Goal: Task Accomplishment & Management: Complete application form

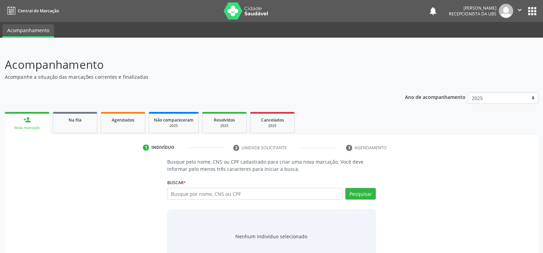
scroll to position [21, 0]
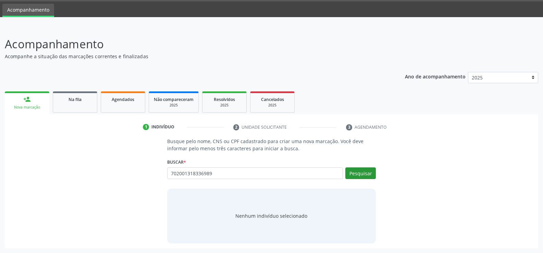
type input "702001318336989"
click at [360, 177] on button "Pesquisar" at bounding box center [361, 174] width 31 height 12
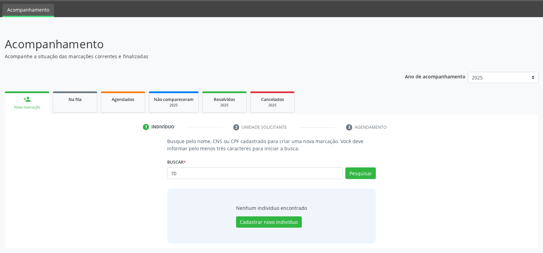
type input "7"
type input "702001318336989"
click at [362, 174] on button "Pesquisar" at bounding box center [361, 174] width 31 height 12
type input "7"
type input "12576620744"
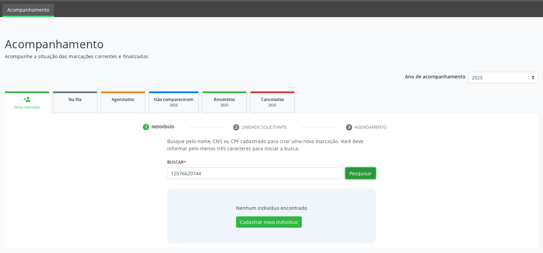
click at [359, 176] on button "Pesquisar" at bounding box center [361, 174] width 31 height 12
type input "12576620744"
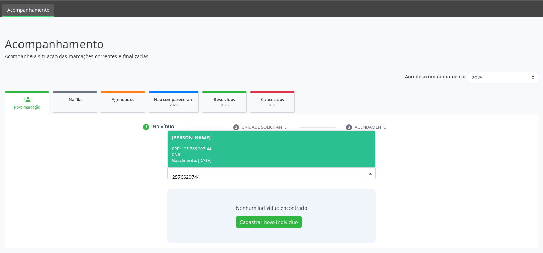
click at [254, 147] on div "CPF: 125.766.207-44" at bounding box center [272, 149] width 200 height 6
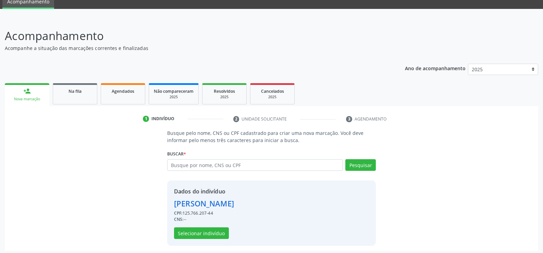
scroll to position [31, 0]
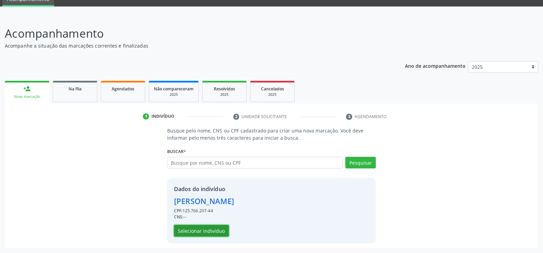
click at [207, 231] on button "Selecionar indivíduo" at bounding box center [201, 231] width 55 height 12
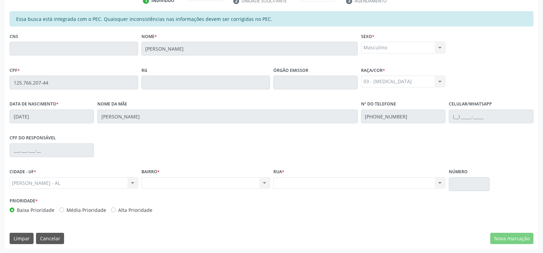
scroll to position [148, 0]
click at [51, 237] on button "Cancelar" at bounding box center [50, 238] width 28 height 12
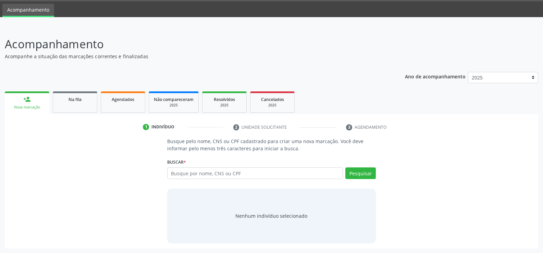
scroll to position [21, 0]
click at [252, 176] on input "text" at bounding box center [255, 174] width 176 height 12
type input "708002346526223"
click at [352, 172] on button "Pesquisar" at bounding box center [361, 174] width 31 height 12
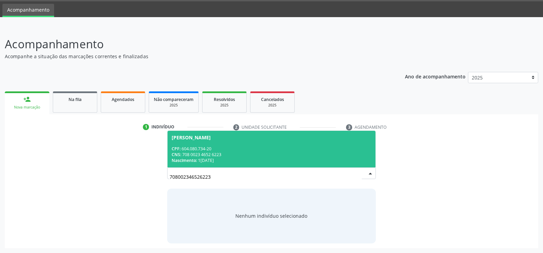
click at [229, 143] on span "[PERSON_NAME] CPF: 604.080.734-20 CNS: 708 0023 4652 6223 Nascimento: 1[DATE]" at bounding box center [272, 149] width 208 height 37
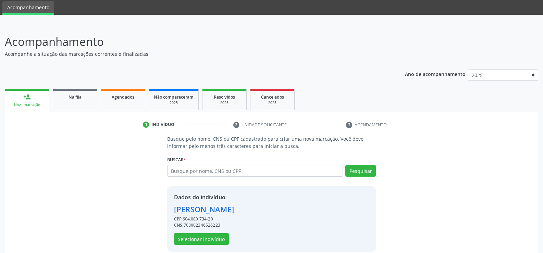
scroll to position [31, 0]
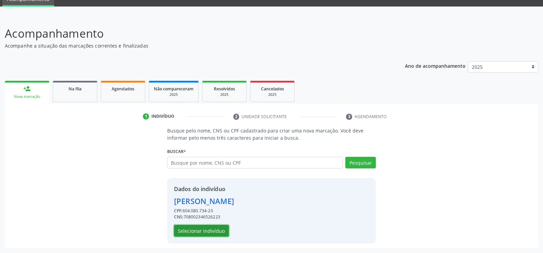
click at [214, 231] on button "Selecionar indivíduo" at bounding box center [201, 231] width 55 height 12
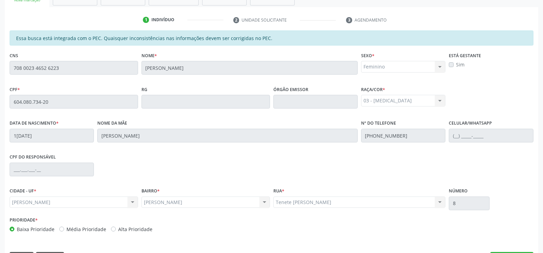
scroll to position [148, 0]
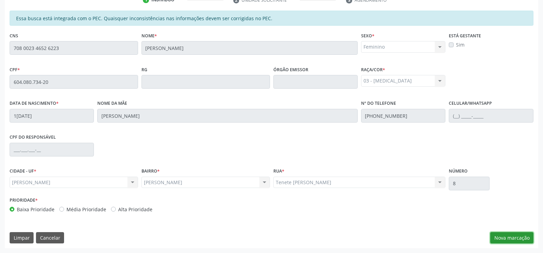
click at [508, 238] on button "Nova marcação" at bounding box center [512, 238] width 43 height 12
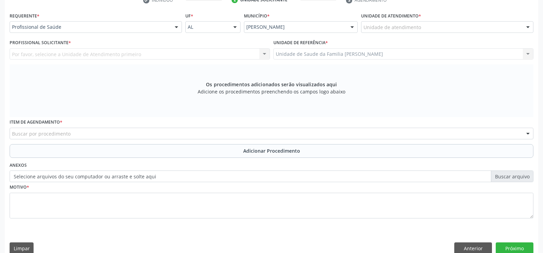
scroll to position [148, 0]
click at [178, 27] on div at bounding box center [176, 27] width 10 height 12
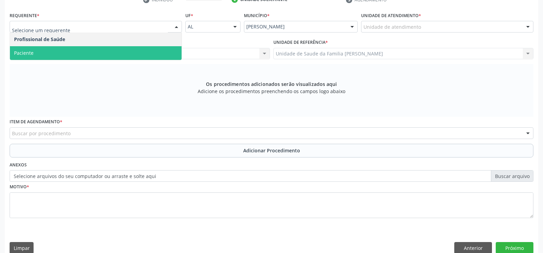
click at [155, 54] on span "Paciente" at bounding box center [96, 53] width 172 height 14
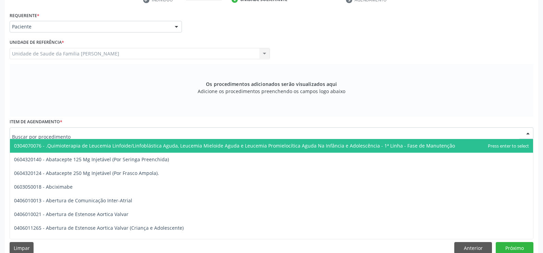
click at [142, 131] on div at bounding box center [272, 134] width 524 height 12
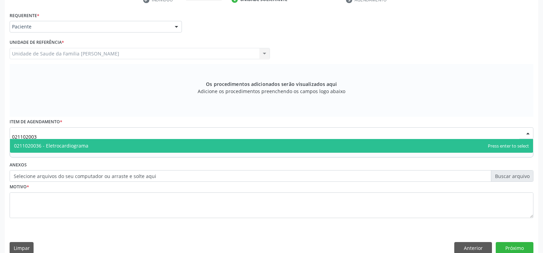
type input "0211020036"
click at [232, 147] on span "0211020036 - Eletrocardiograma" at bounding box center [272, 146] width 524 height 14
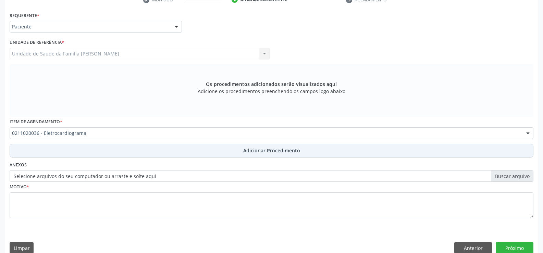
click at [264, 150] on span "Adicionar Procedimento" at bounding box center [271, 150] width 57 height 7
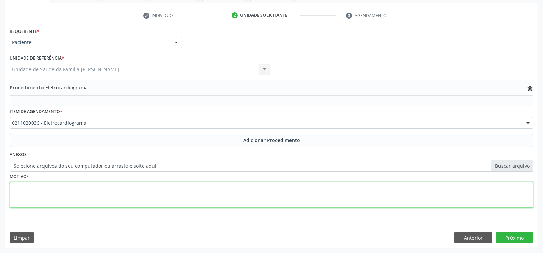
click at [231, 202] on textarea at bounding box center [272, 195] width 524 height 26
type textarea "h"
type textarea "HIPOTENÇÃO"
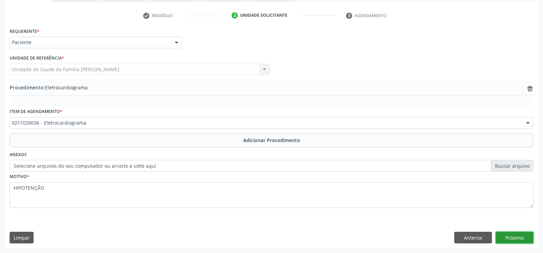
click at [508, 237] on button "Próximo" at bounding box center [515, 238] width 38 height 12
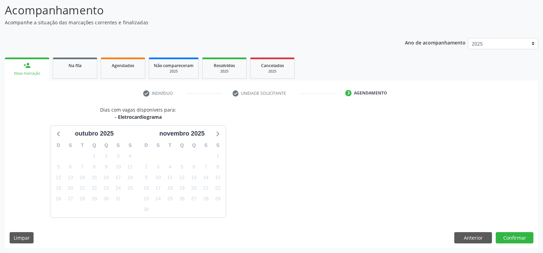
scroll to position [75, 0]
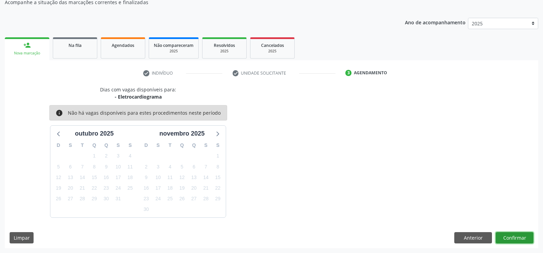
click at [515, 239] on button "Confirmar" at bounding box center [515, 238] width 38 height 12
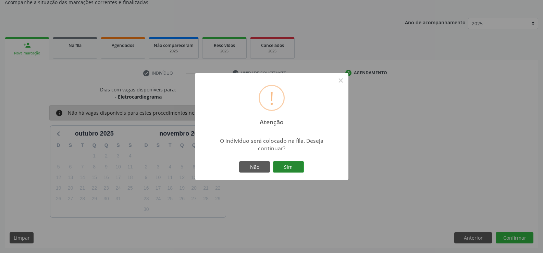
click at [284, 168] on button "Sim" at bounding box center [288, 167] width 31 height 12
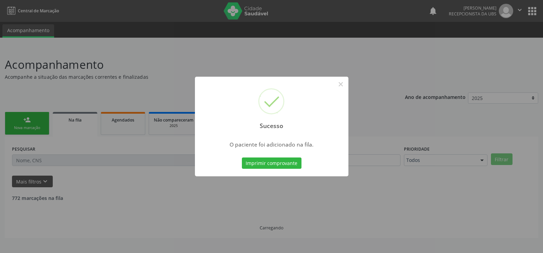
scroll to position [0, 0]
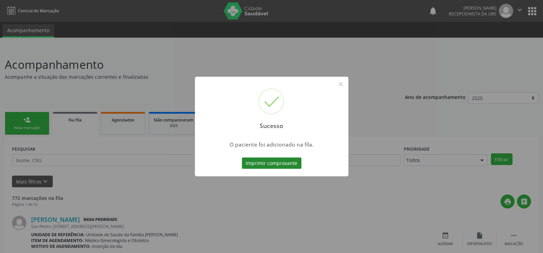
click at [280, 163] on button "Imprimir comprovante" at bounding box center [272, 164] width 60 height 12
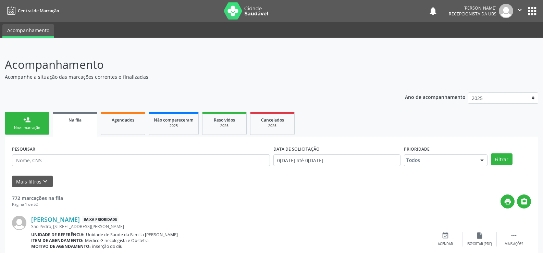
click at [35, 125] on div "Nova marcação" at bounding box center [27, 127] width 34 height 5
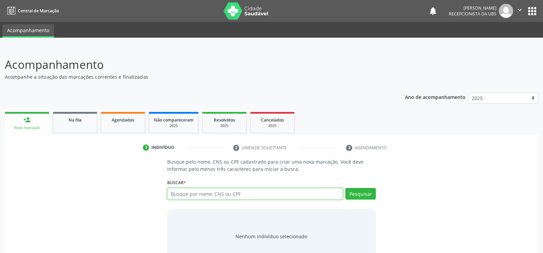
click at [217, 195] on input "text" at bounding box center [255, 194] width 176 height 12
type input "60408073420"
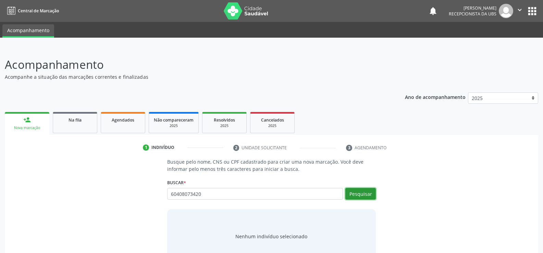
click at [358, 194] on button "Pesquisar" at bounding box center [361, 194] width 31 height 12
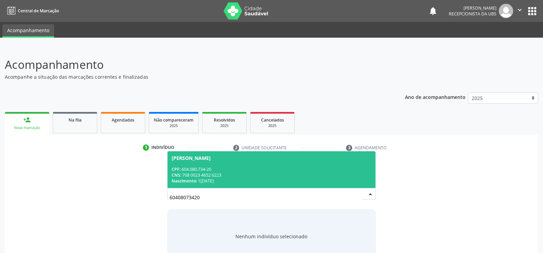
click at [230, 167] on div "CPF: 604.080.734-20" at bounding box center [272, 170] width 200 height 6
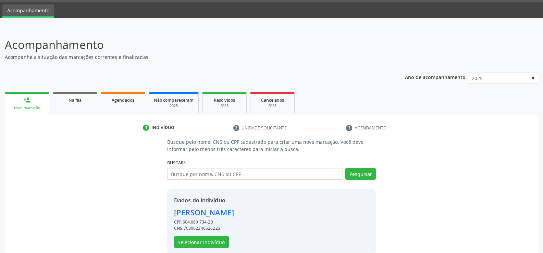
scroll to position [31, 0]
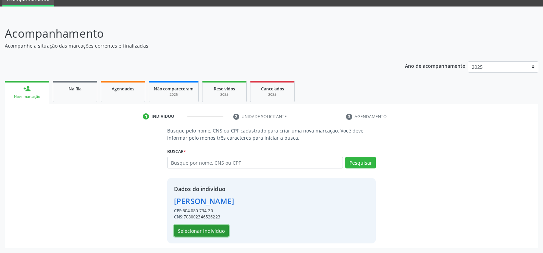
click at [222, 231] on button "Selecionar indivíduo" at bounding box center [201, 231] width 55 height 12
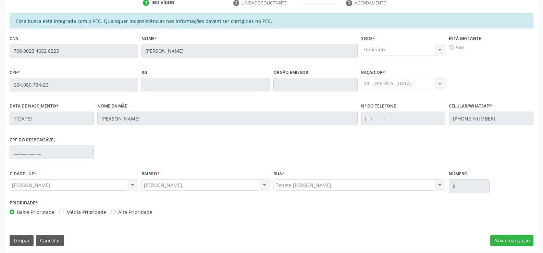
scroll to position [148, 0]
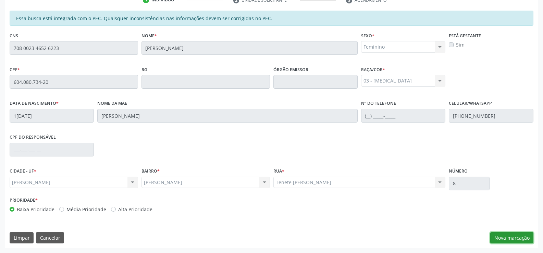
click at [515, 240] on button "Nova marcação" at bounding box center [512, 238] width 43 height 12
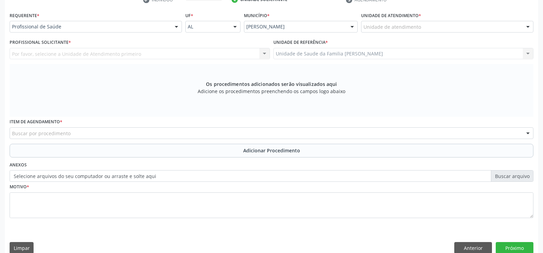
click at [178, 27] on div at bounding box center [176, 27] width 10 height 12
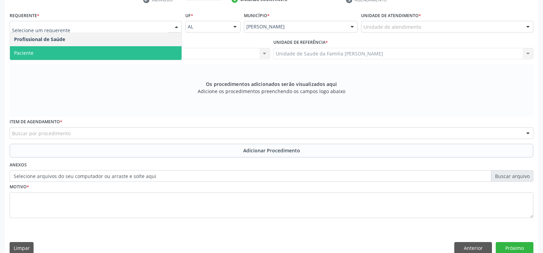
click at [155, 50] on span "Paciente" at bounding box center [96, 53] width 172 height 14
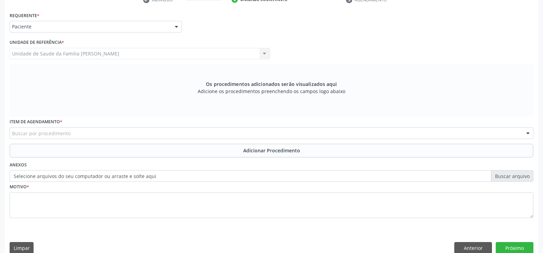
click at [166, 132] on div "Buscar por procedimento" at bounding box center [272, 134] width 524 height 12
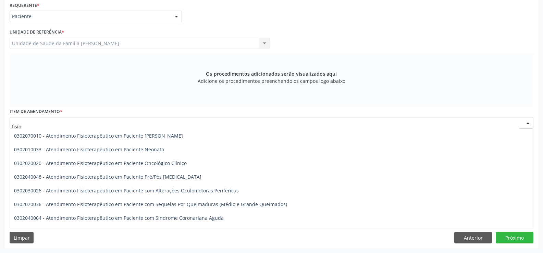
scroll to position [69, 0]
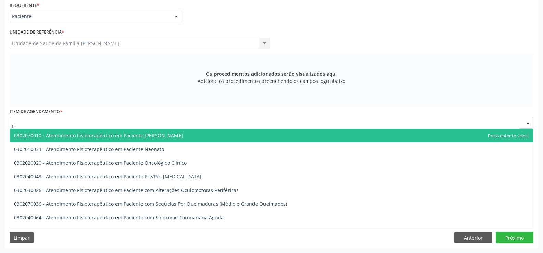
type input "f"
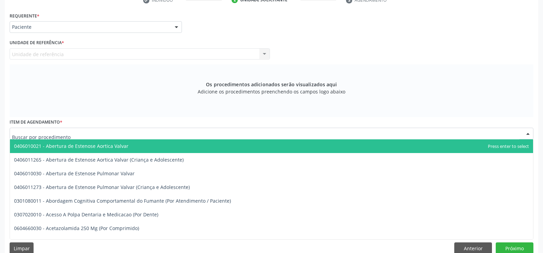
scroll to position [158, 0]
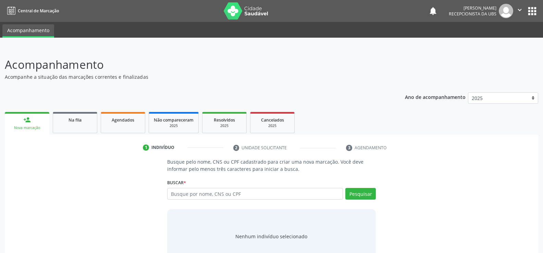
scroll to position [21, 0]
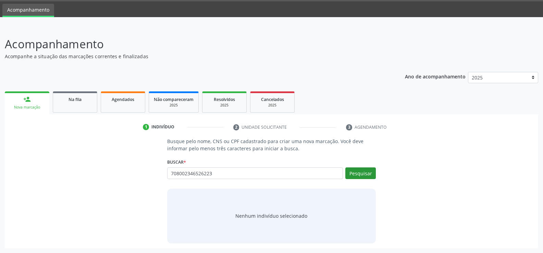
type input "708002346526223"
click at [363, 174] on button "Pesquisar" at bounding box center [361, 174] width 31 height 12
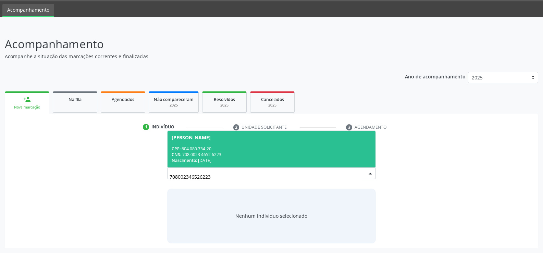
click at [266, 153] on div "CNS: 708 0023 4652 6223" at bounding box center [272, 155] width 200 height 6
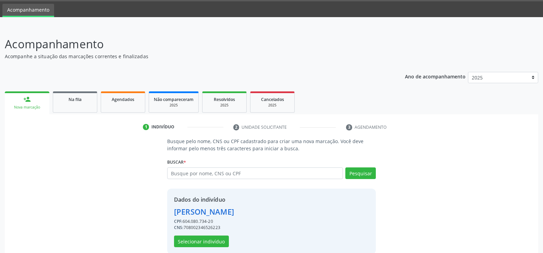
scroll to position [31, 0]
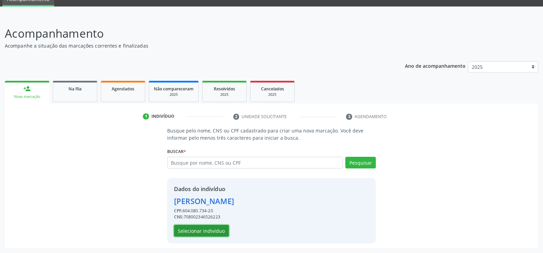
click at [203, 229] on button "Selecionar indivíduo" at bounding box center [201, 231] width 55 height 12
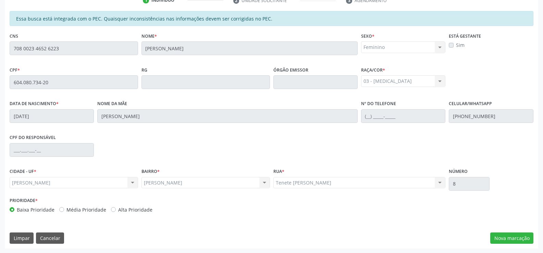
scroll to position [148, 0]
click at [514, 237] on button "Nova marcação" at bounding box center [512, 238] width 43 height 12
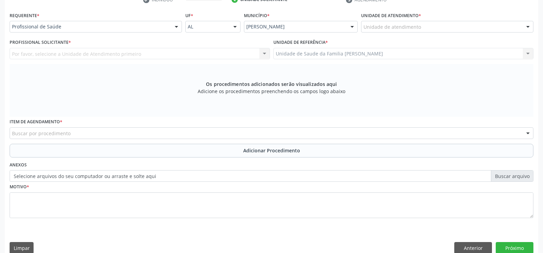
click at [177, 28] on div at bounding box center [176, 27] width 10 height 12
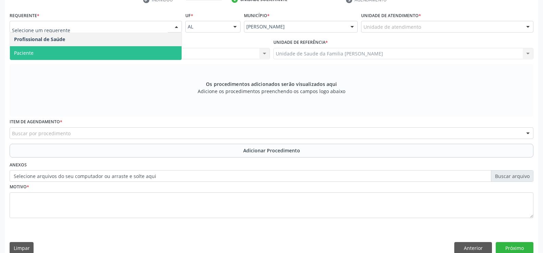
click at [162, 54] on span "Paciente" at bounding box center [96, 53] width 172 height 14
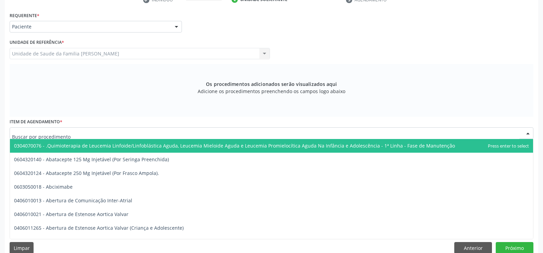
click at [152, 133] on div at bounding box center [272, 134] width 524 height 12
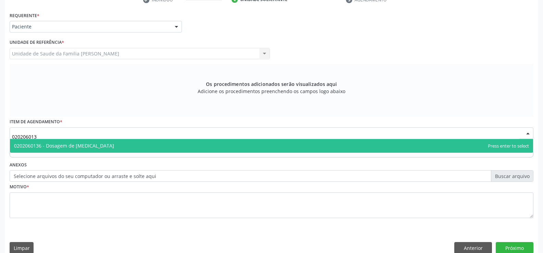
type input "0202060136"
click at [168, 145] on span "0202060136 - Dosagem de [MEDICAL_DATA]" at bounding box center [272, 146] width 524 height 14
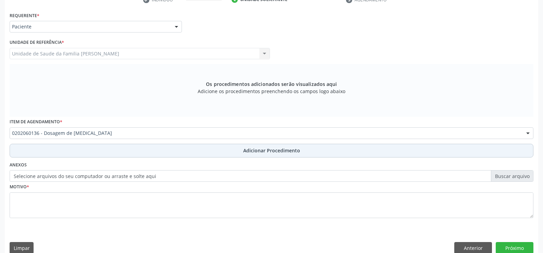
click at [248, 154] on button "Adicionar Procedimento" at bounding box center [272, 151] width 524 height 14
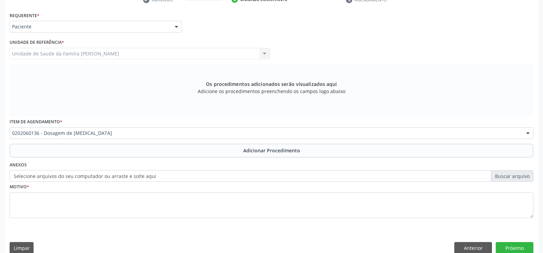
scroll to position [132, 0]
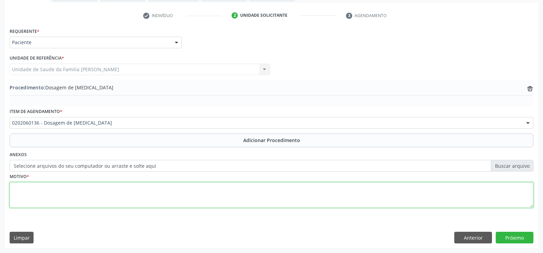
click at [207, 196] on textarea at bounding box center [272, 195] width 524 height 26
type textarea "h"
type textarea "HIPOTENÇÃO"
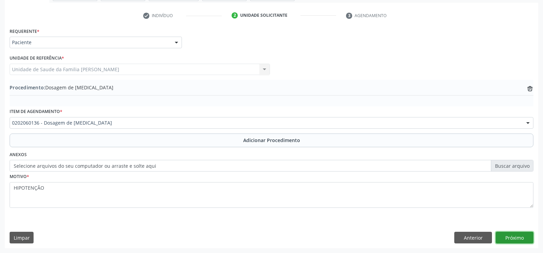
click at [503, 237] on button "Próximo" at bounding box center [515, 238] width 38 height 12
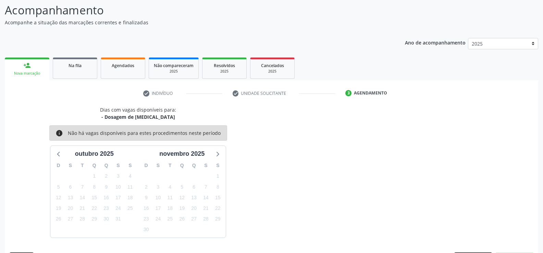
scroll to position [75, 0]
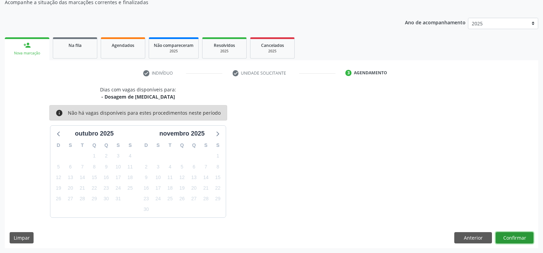
click at [511, 240] on button "Confirmar" at bounding box center [515, 238] width 38 height 12
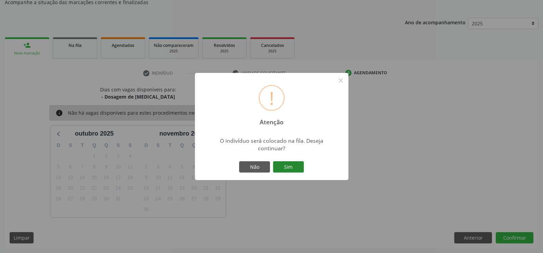
click at [292, 166] on button "Sim" at bounding box center [288, 167] width 31 height 12
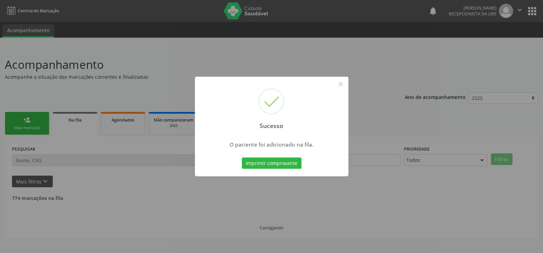
scroll to position [0, 0]
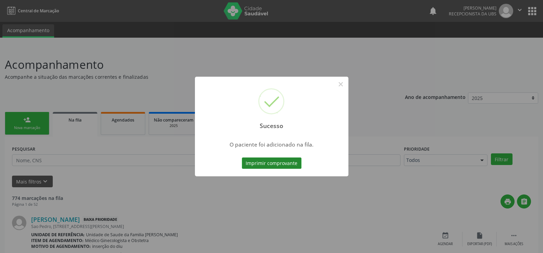
click at [287, 165] on button "Imprimir comprovante" at bounding box center [272, 164] width 60 height 12
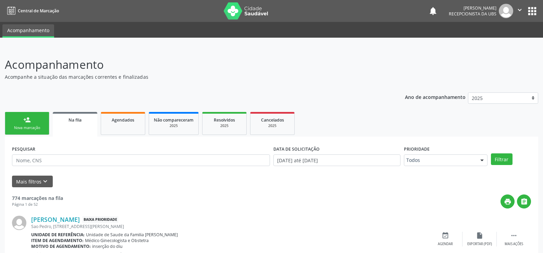
click at [39, 120] on link "person_add Nova marcação" at bounding box center [27, 123] width 45 height 23
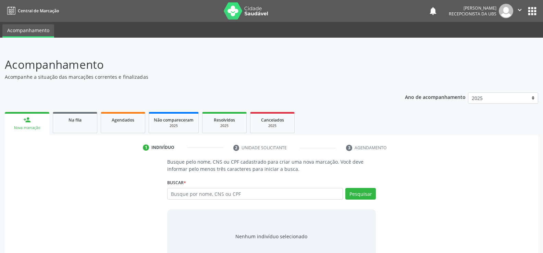
scroll to position [21, 0]
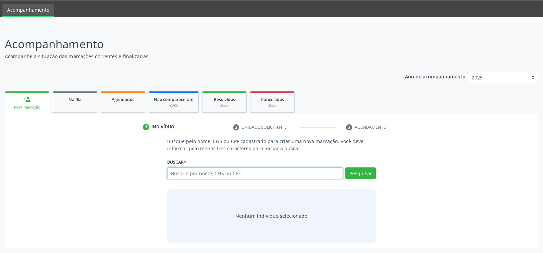
click at [233, 177] on input "text" at bounding box center [255, 174] width 176 height 12
type input "708002346526223"
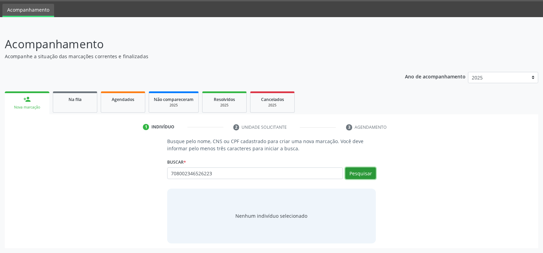
click at [365, 173] on button "Pesquisar" at bounding box center [361, 174] width 31 height 12
type input "708002346526223"
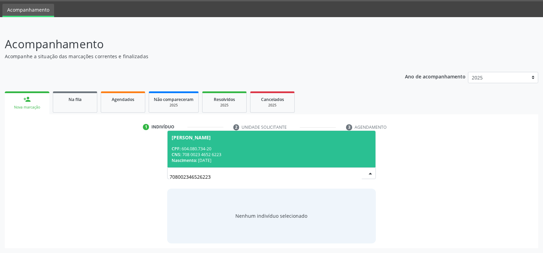
click at [223, 149] on div "CPF: 604.080.734-20" at bounding box center [272, 149] width 200 height 6
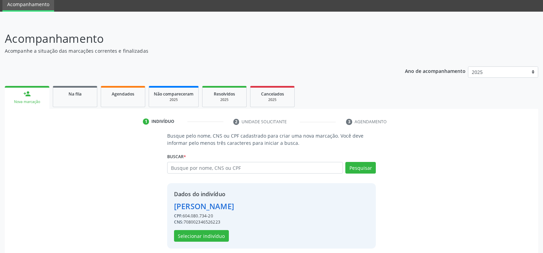
scroll to position [31, 0]
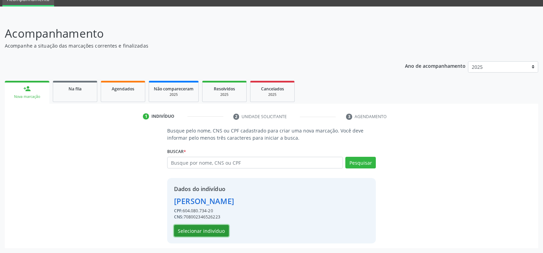
click at [209, 233] on button "Selecionar indivíduo" at bounding box center [201, 231] width 55 height 12
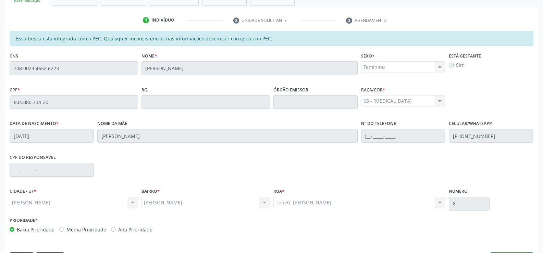
scroll to position [148, 0]
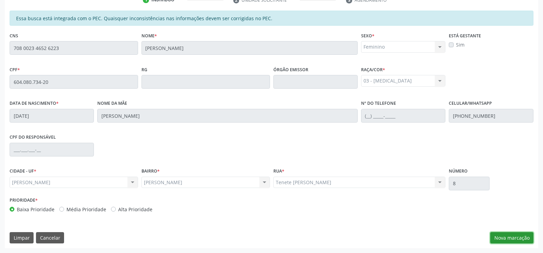
click at [504, 236] on button "Nova marcação" at bounding box center [512, 238] width 43 height 12
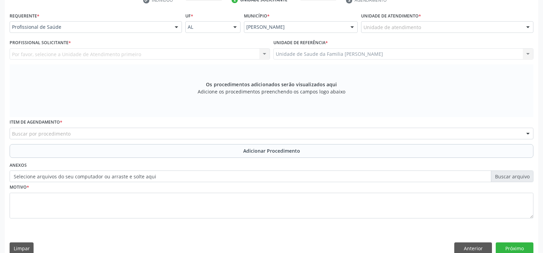
scroll to position [148, 0]
click at [176, 27] on div at bounding box center [176, 27] width 10 height 12
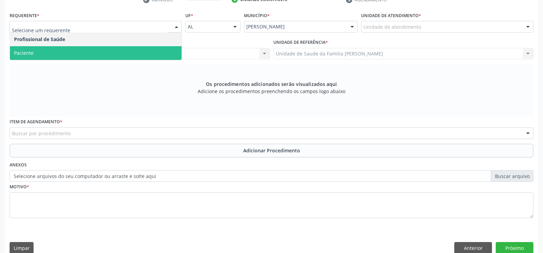
click at [160, 52] on span "Paciente" at bounding box center [96, 53] width 172 height 14
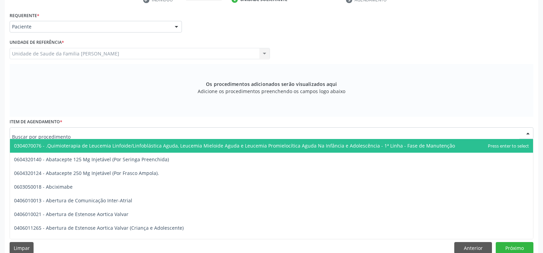
click at [142, 132] on div at bounding box center [272, 134] width 524 height 12
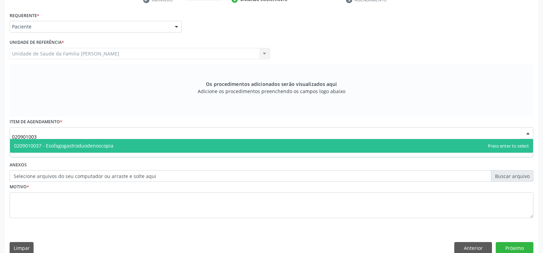
type input "0209010037"
click at [210, 146] on span "0209010037 - Esofagogastroduodenoscopia" at bounding box center [272, 146] width 524 height 14
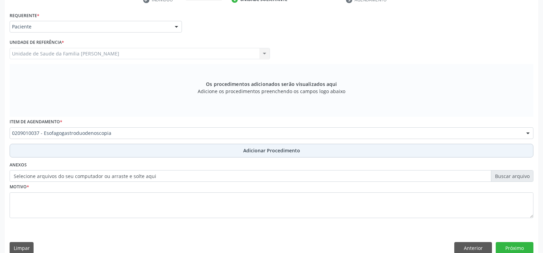
click at [241, 151] on button "Adicionar Procedimento" at bounding box center [272, 151] width 524 height 14
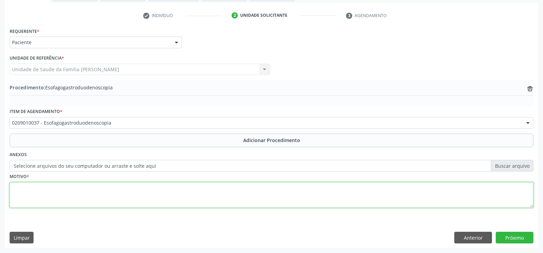
click at [193, 200] on textarea at bounding box center [272, 195] width 524 height 26
type textarea "DISFALGIA CRONICA"
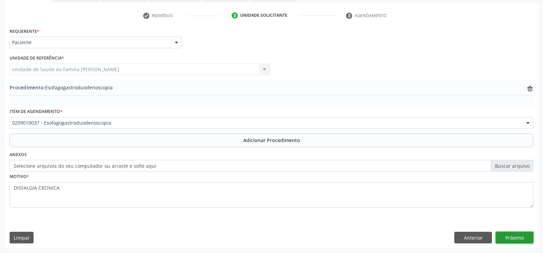
click at [514, 236] on button "Próximo" at bounding box center [515, 238] width 38 height 12
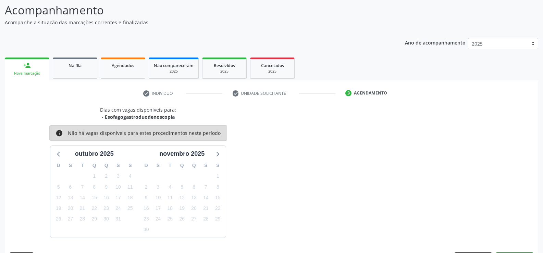
scroll to position [75, 0]
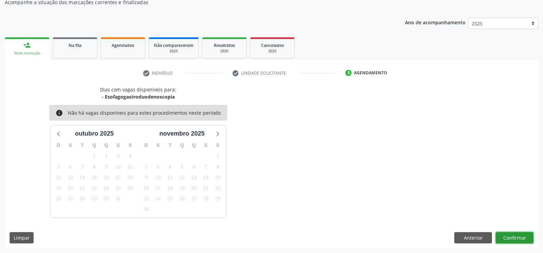
click at [514, 239] on button "Confirmar" at bounding box center [515, 238] width 38 height 12
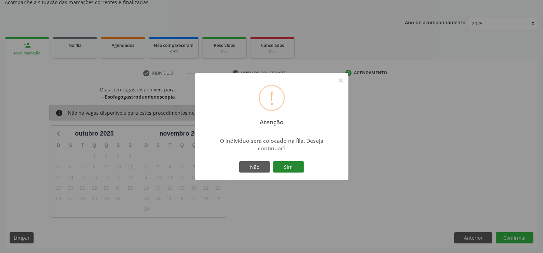
click at [290, 169] on button "Sim" at bounding box center [288, 167] width 31 height 12
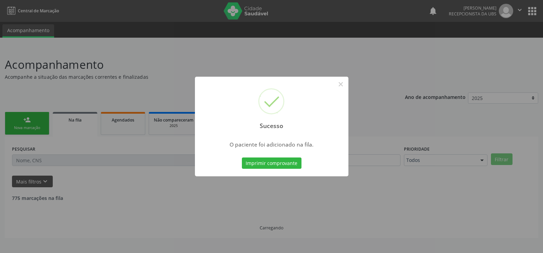
scroll to position [0, 0]
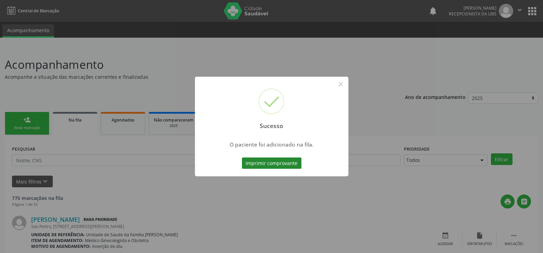
click at [270, 165] on button "Imprimir comprovante" at bounding box center [272, 164] width 60 height 12
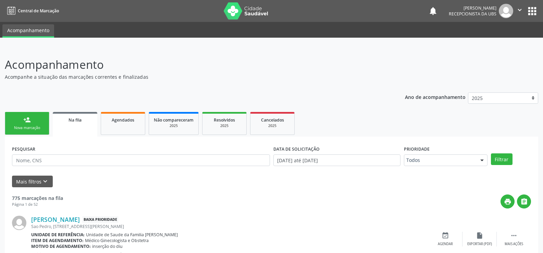
click at [519, 8] on icon "" at bounding box center [520, 10] width 8 height 8
click at [492, 40] on link "Sair" at bounding box center [502, 42] width 47 height 10
